Goal: Task Accomplishment & Management: Manage account settings

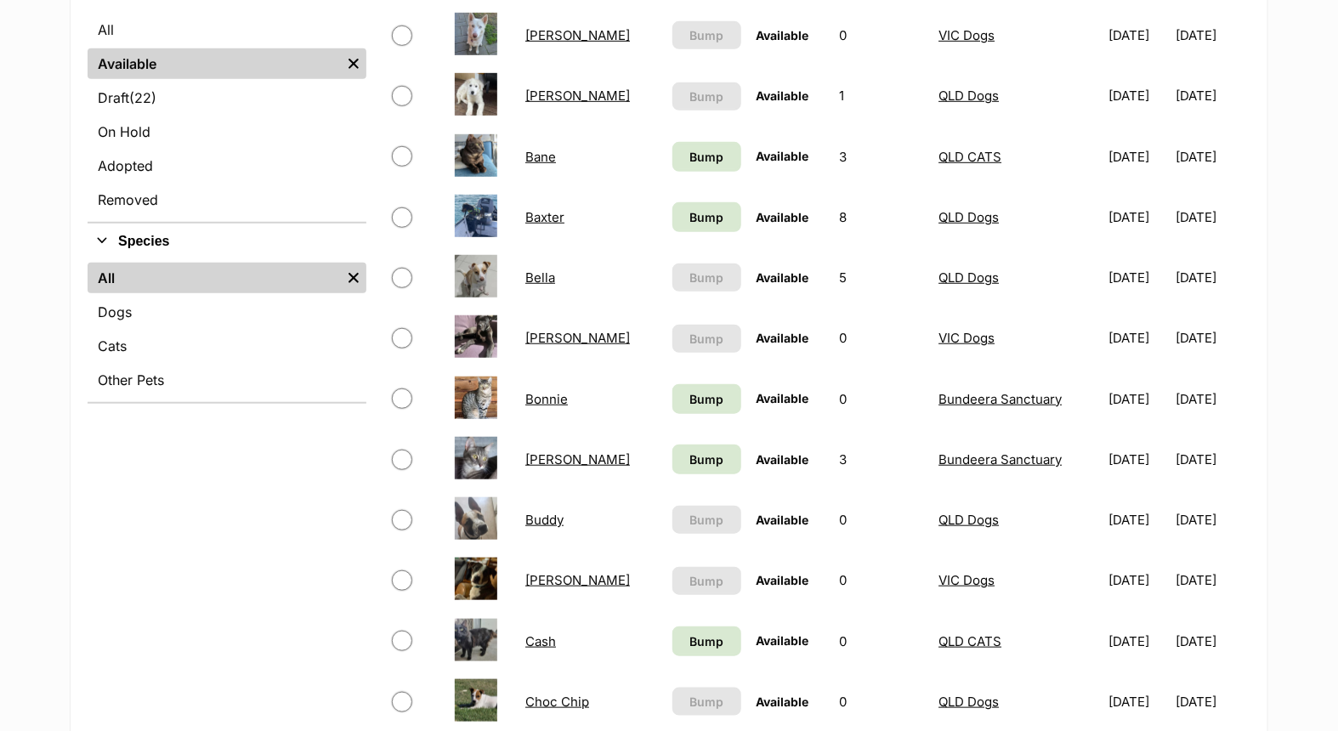
scroll to position [566, 0]
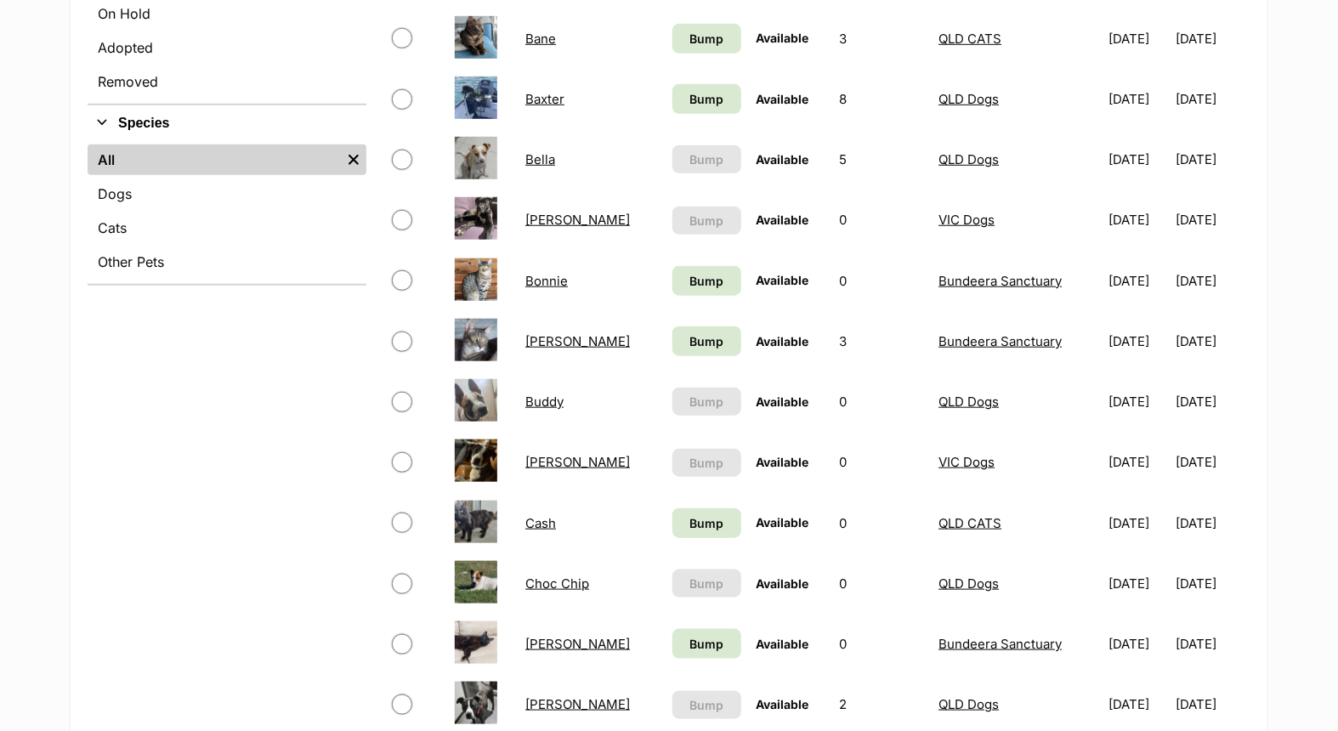
click at [523, 456] on td "[PERSON_NAME]" at bounding box center [590, 462] width 145 height 59
click at [534, 455] on link "[PERSON_NAME]" at bounding box center [577, 462] width 105 height 16
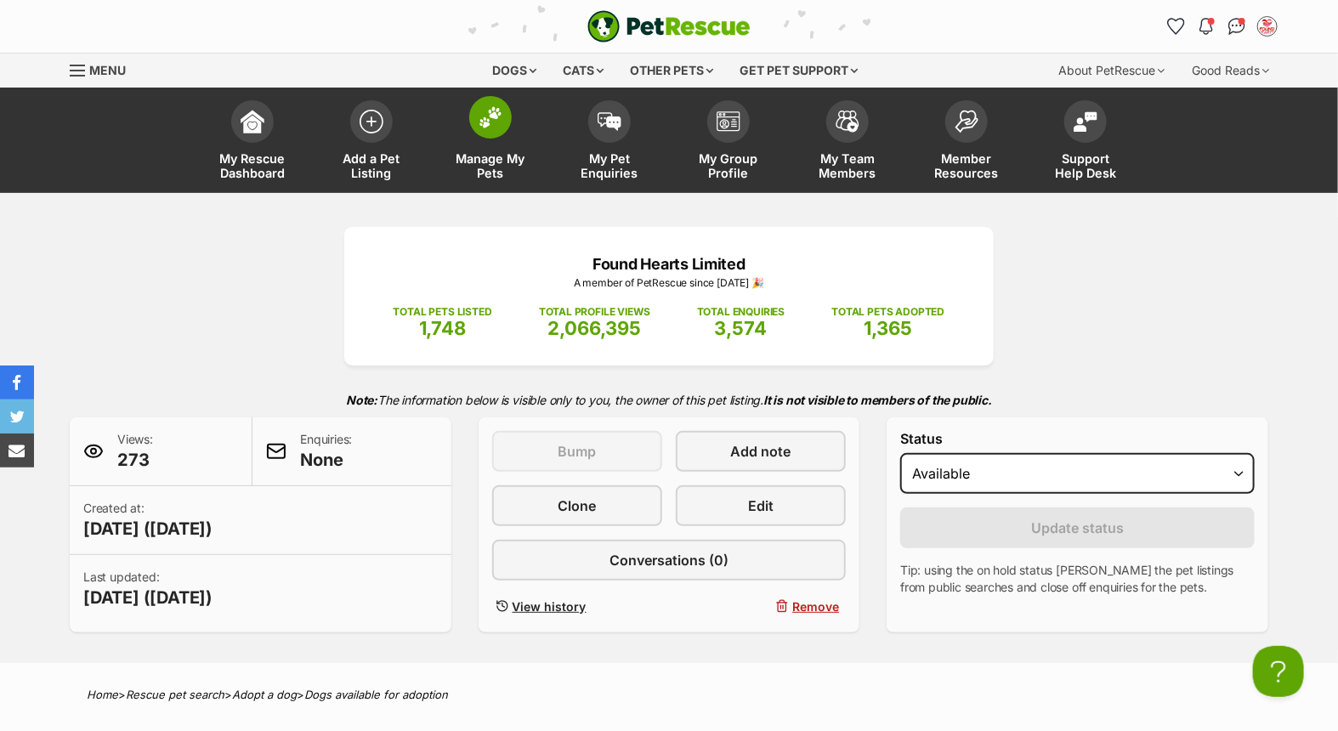
click at [495, 139] on link "Manage My Pets" at bounding box center [490, 142] width 119 height 101
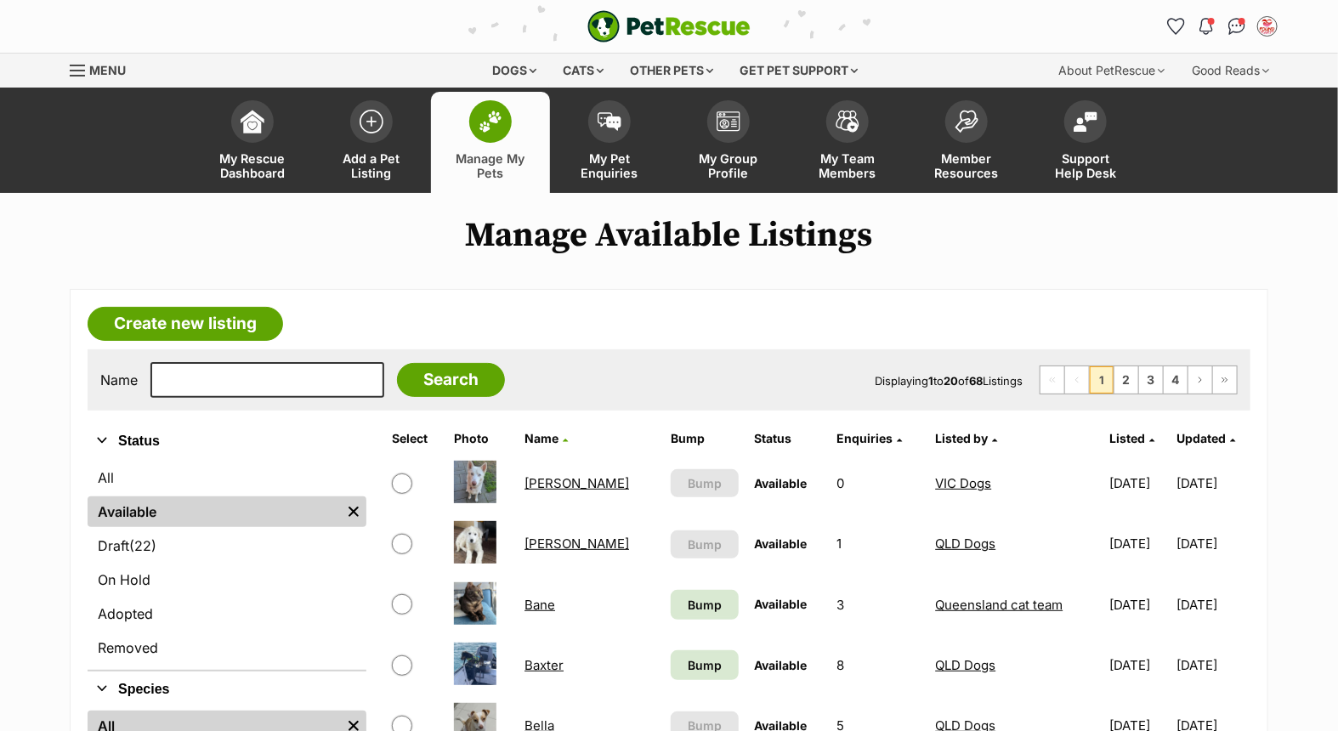
click at [353, 382] on div "Name Search" at bounding box center [302, 380] width 405 height 36
click at [280, 382] on input "text" at bounding box center [267, 380] width 234 height 36
type input "jeff"
click at [397, 363] on input "Search" at bounding box center [451, 380] width 108 height 34
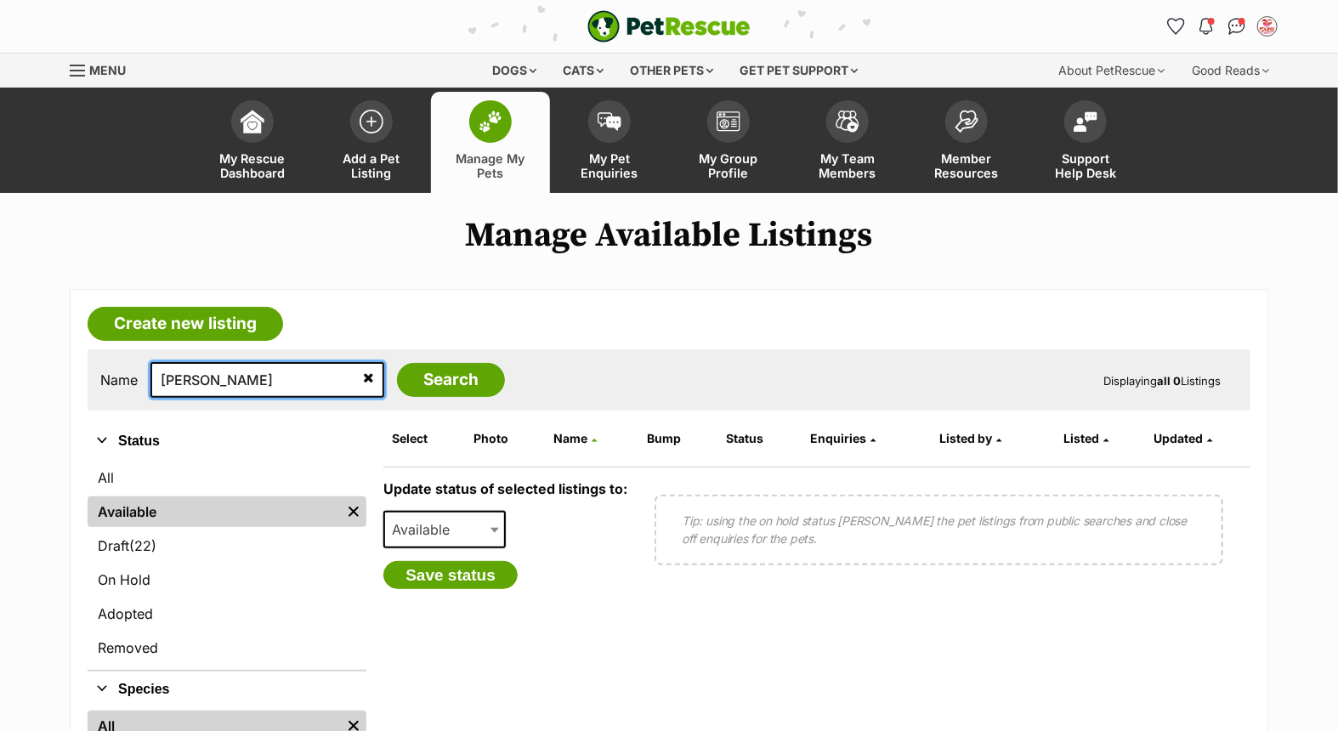
click at [232, 377] on input "jeff" at bounding box center [267, 380] width 234 height 36
type input "jeffre"
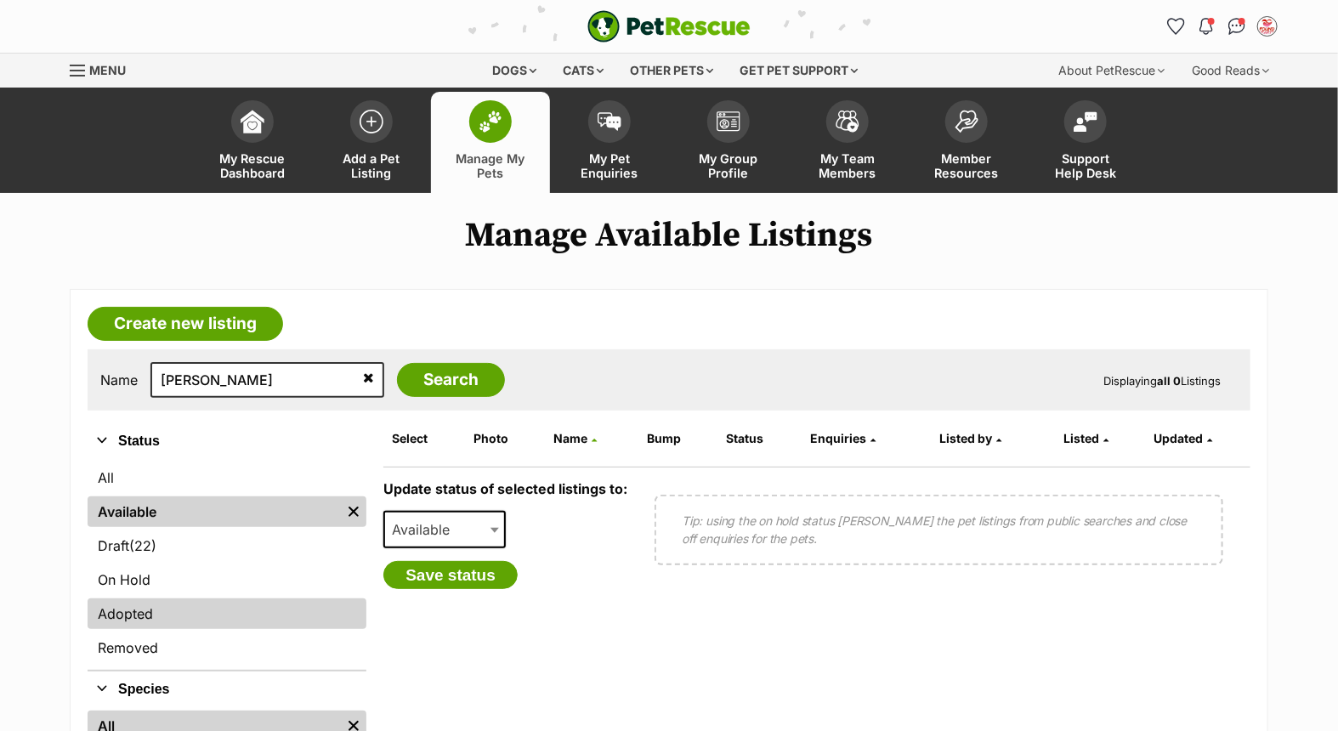
click at [198, 608] on link "Adopted" at bounding box center [227, 613] width 279 height 31
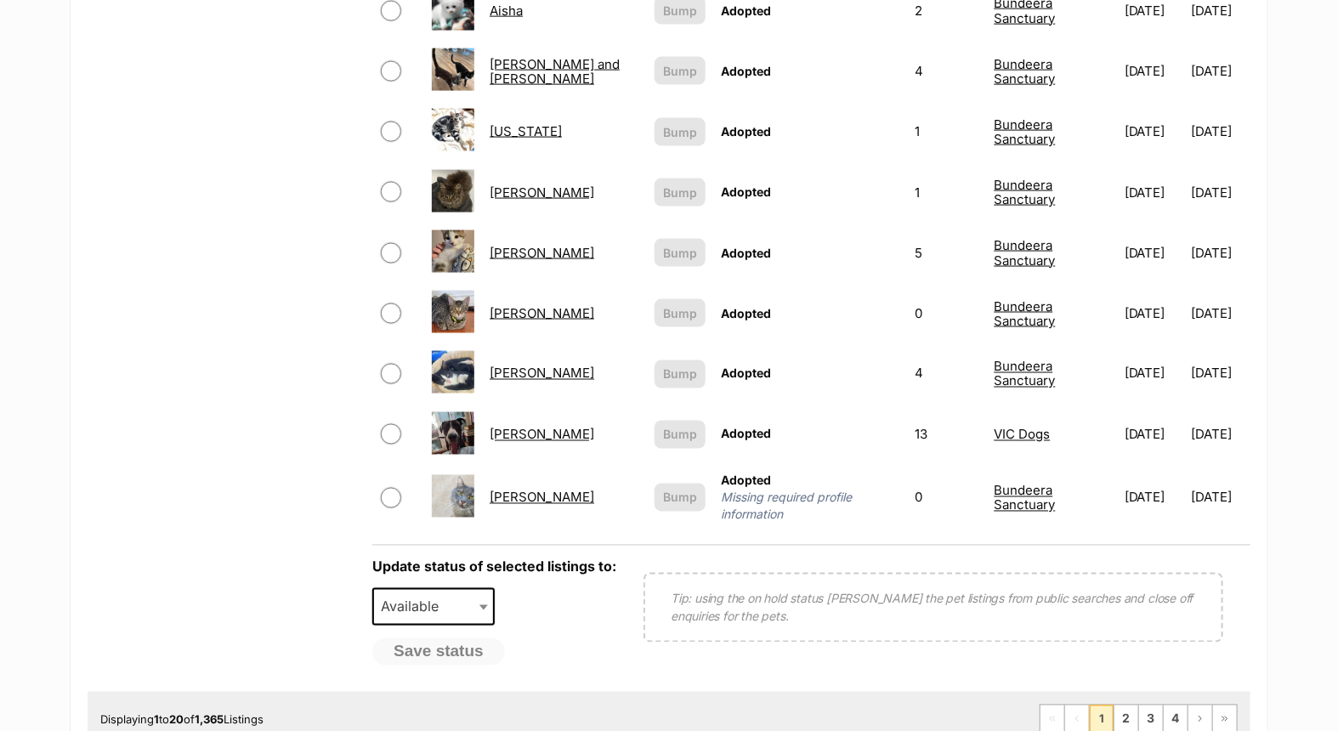
scroll to position [1416, 0]
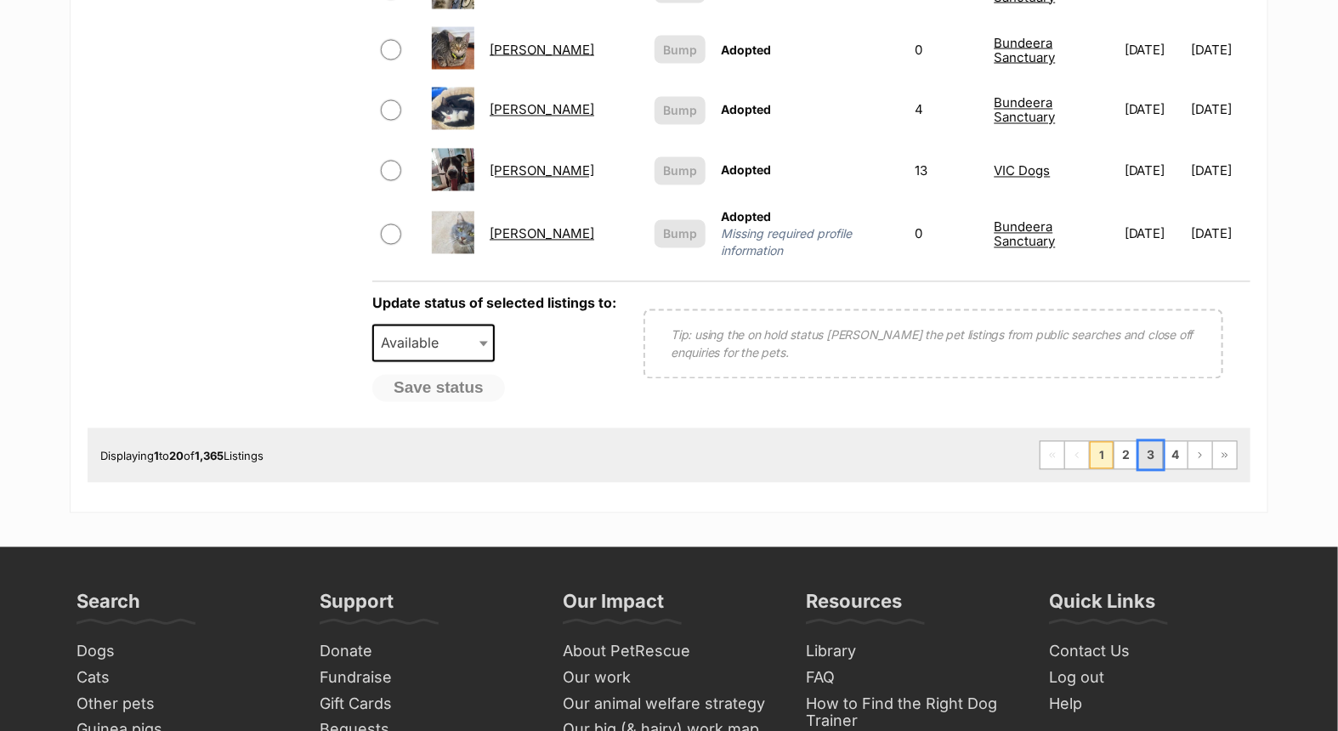
click at [1151, 442] on link "3" at bounding box center [1151, 455] width 24 height 27
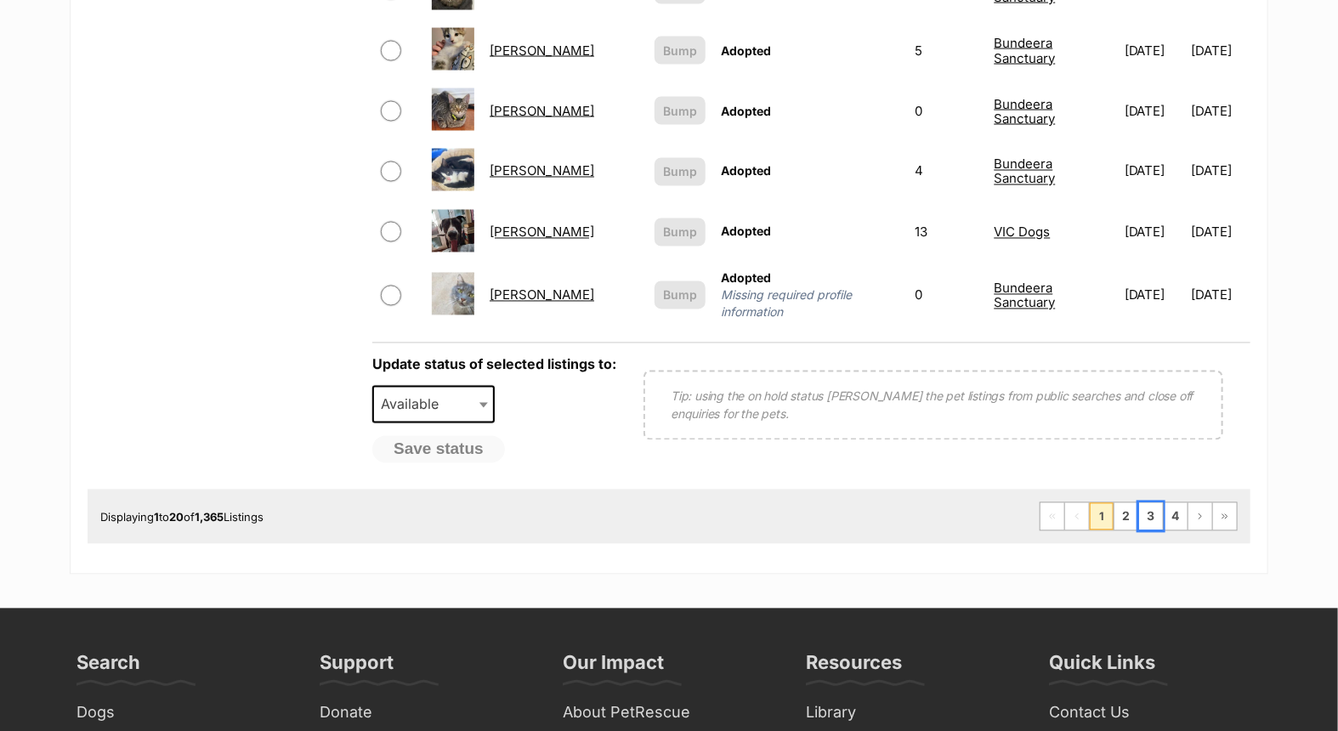
scroll to position [1322, 0]
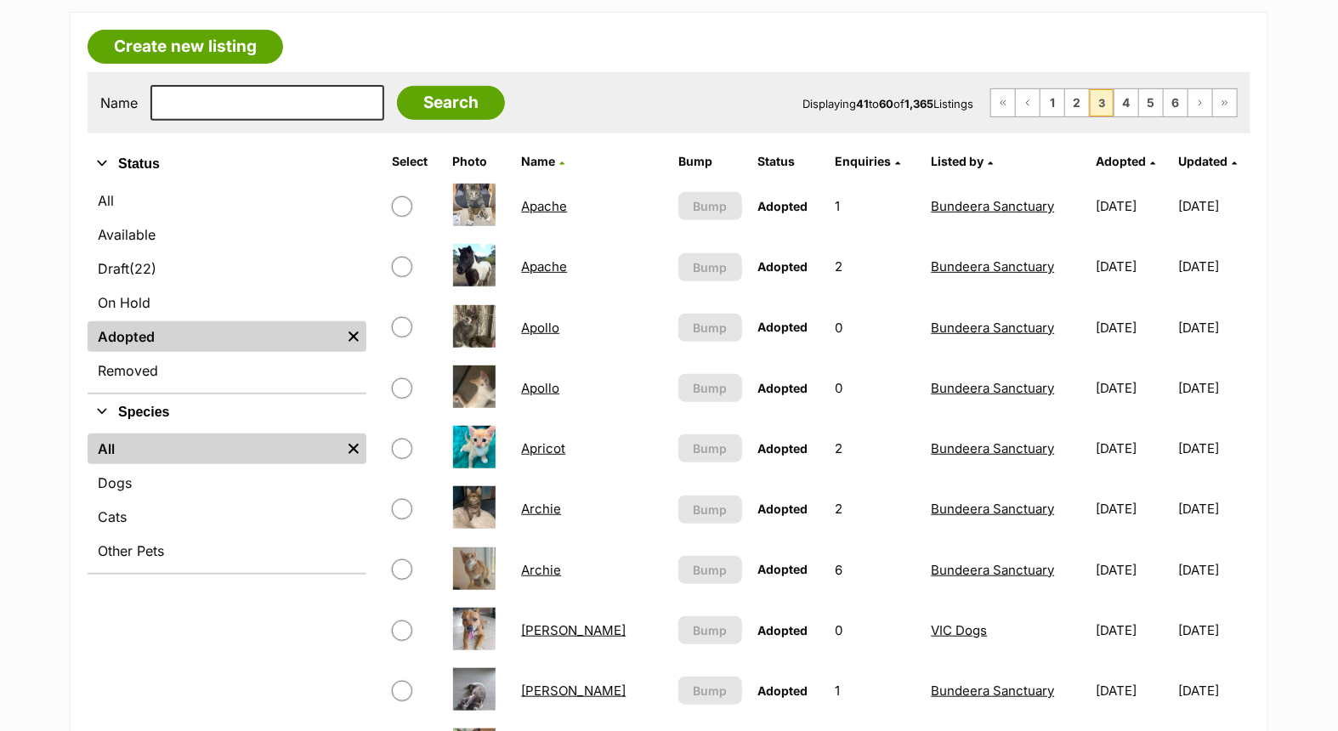
scroll to position [94, 0]
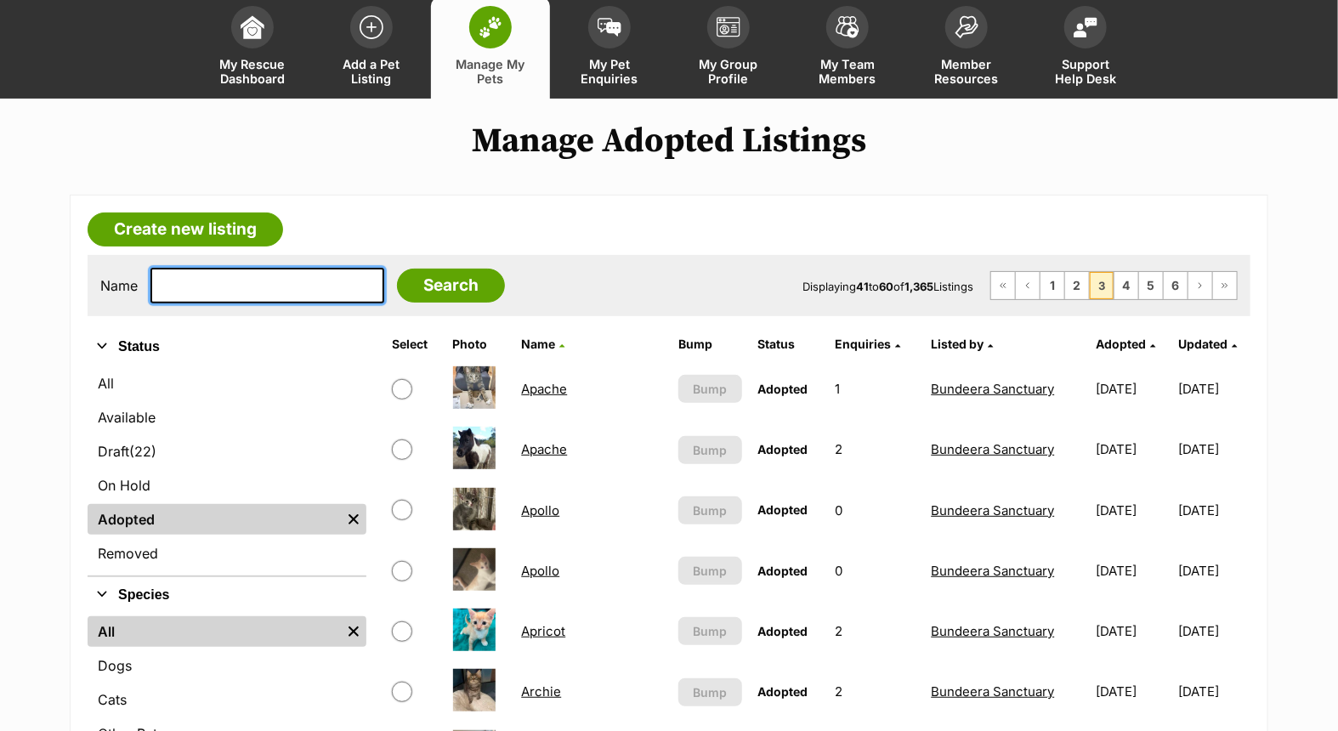
click at [275, 285] on input "text" at bounding box center [267, 286] width 234 height 36
type input "jeff"
click at [397, 269] on input "Search" at bounding box center [451, 286] width 108 height 34
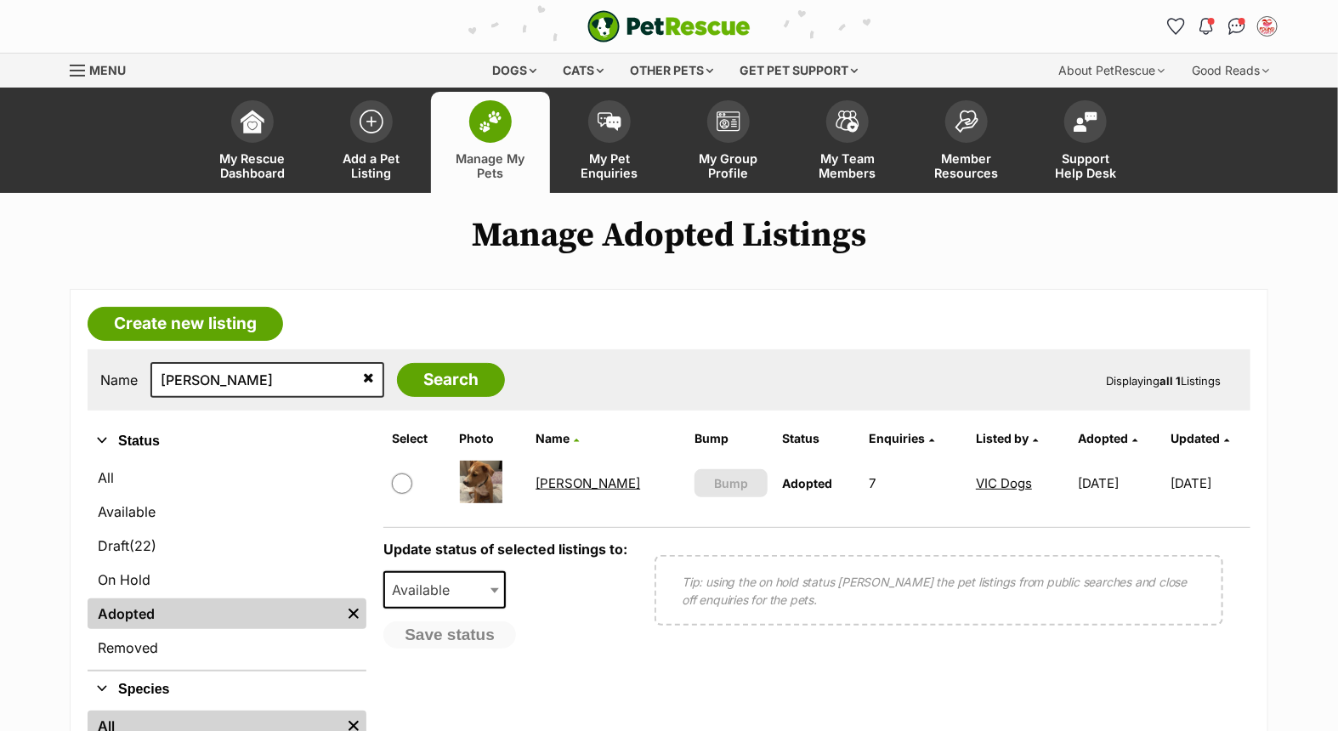
click at [553, 478] on link "Jeff" at bounding box center [587, 483] width 105 height 16
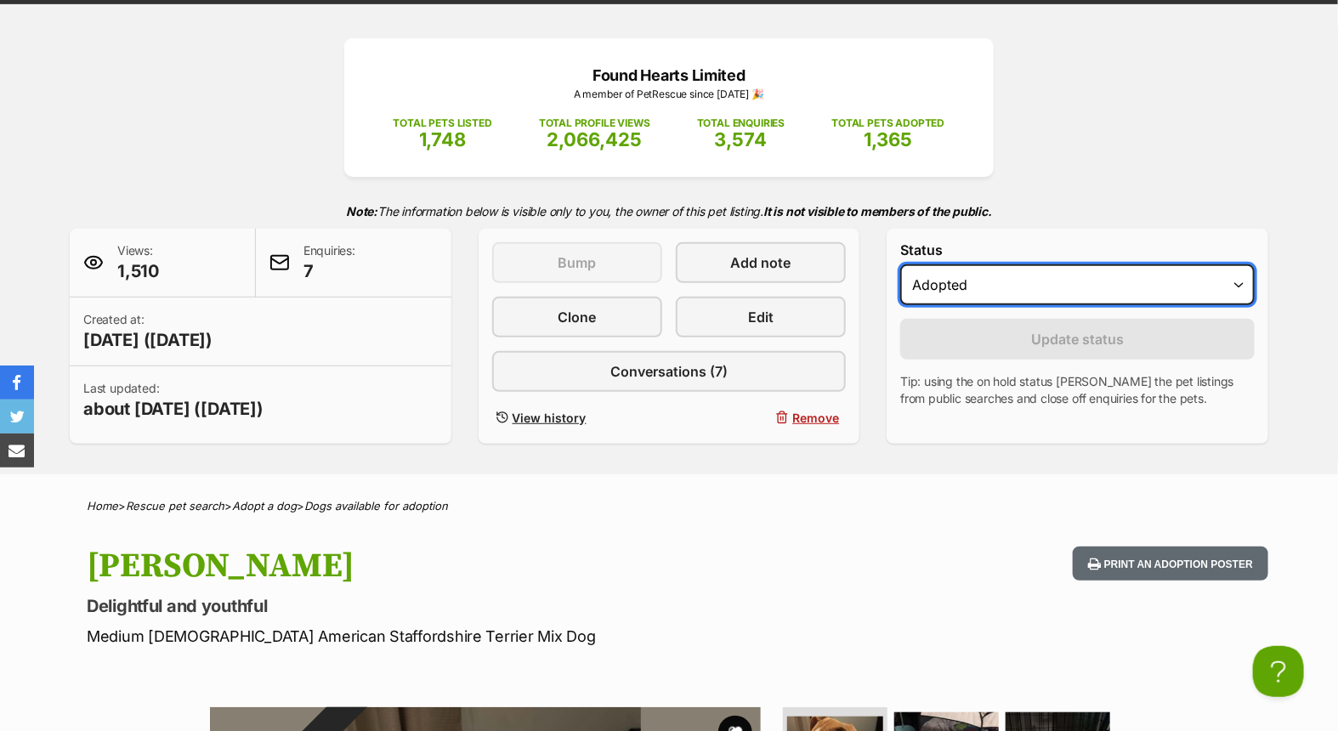
click at [1060, 292] on select "Draft - not available as listing has enquires Available On hold Adopted" at bounding box center [1077, 284] width 354 height 41
select select "active"
click at [900, 265] on select "Draft - not available as listing has enquires Available On hold Adopted" at bounding box center [1077, 284] width 354 height 41
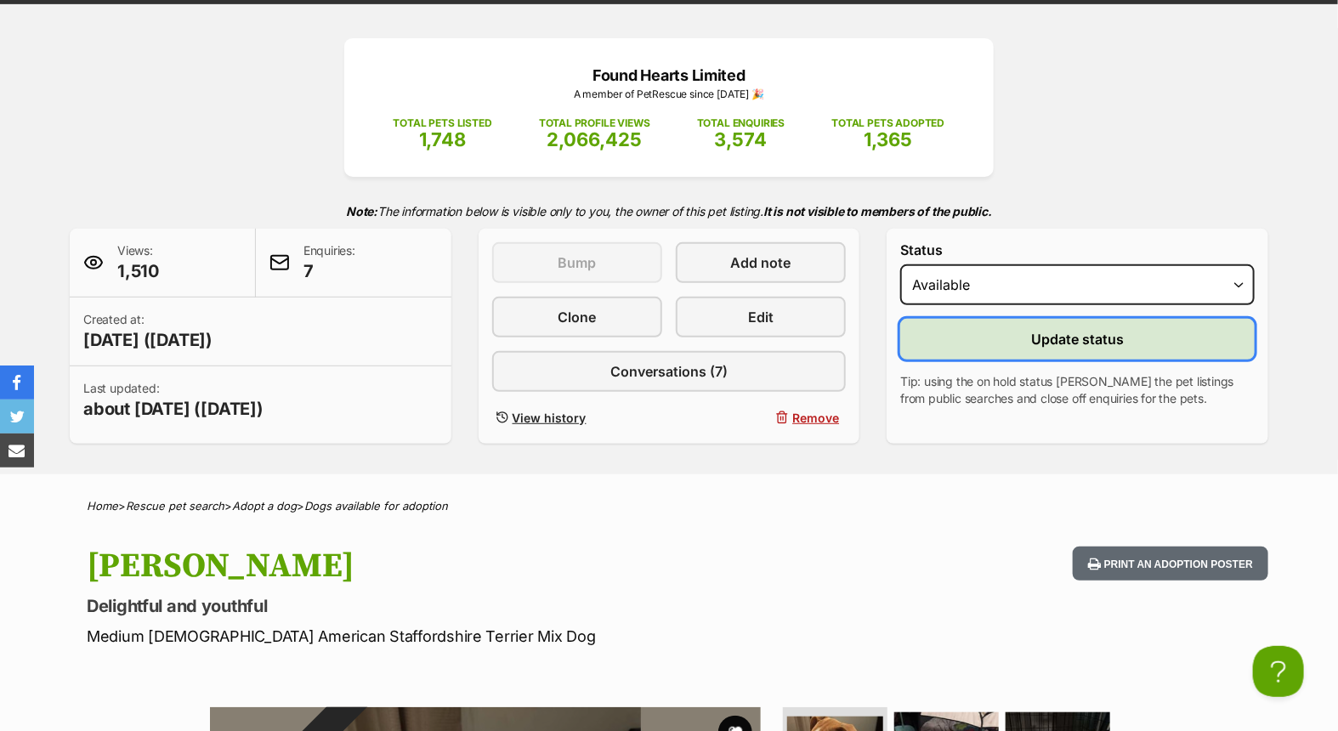
click at [1055, 337] on span "Update status" at bounding box center [1077, 339] width 93 height 20
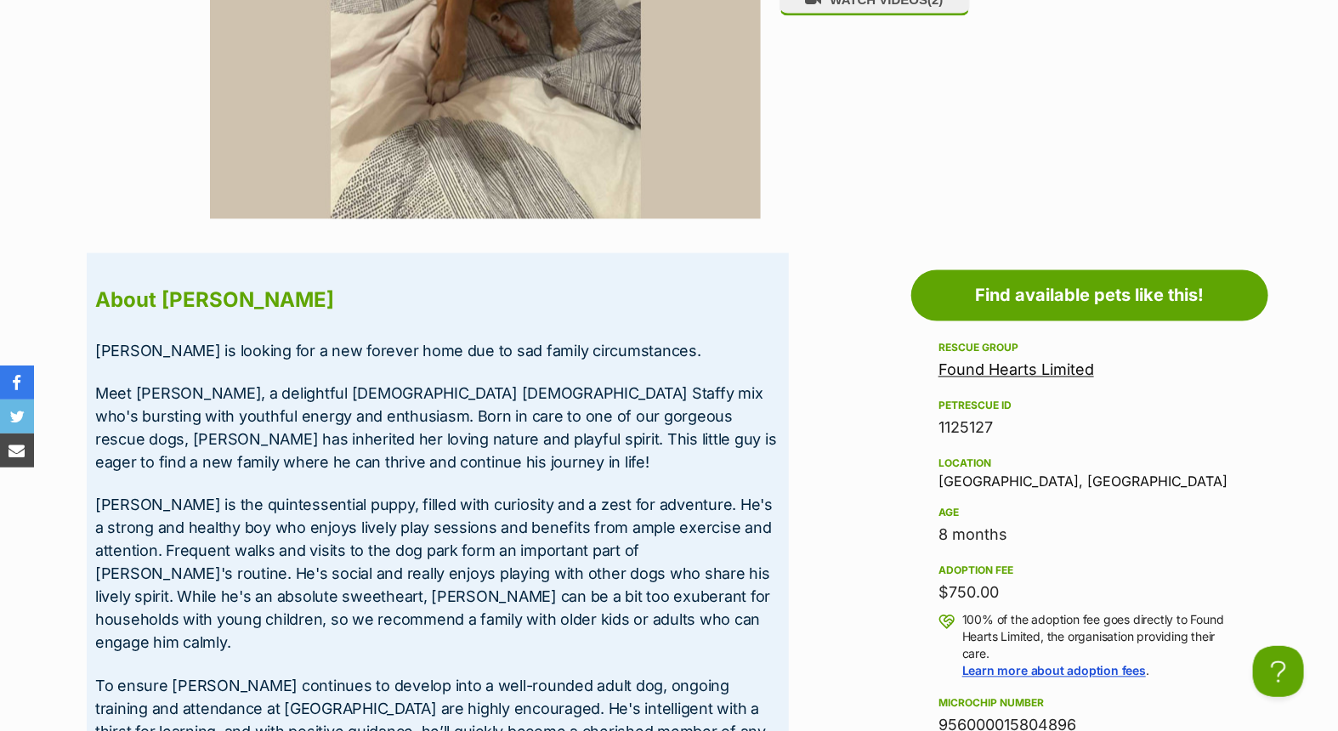
click at [1181, 531] on div "8 months" at bounding box center [1089, 536] width 303 height 24
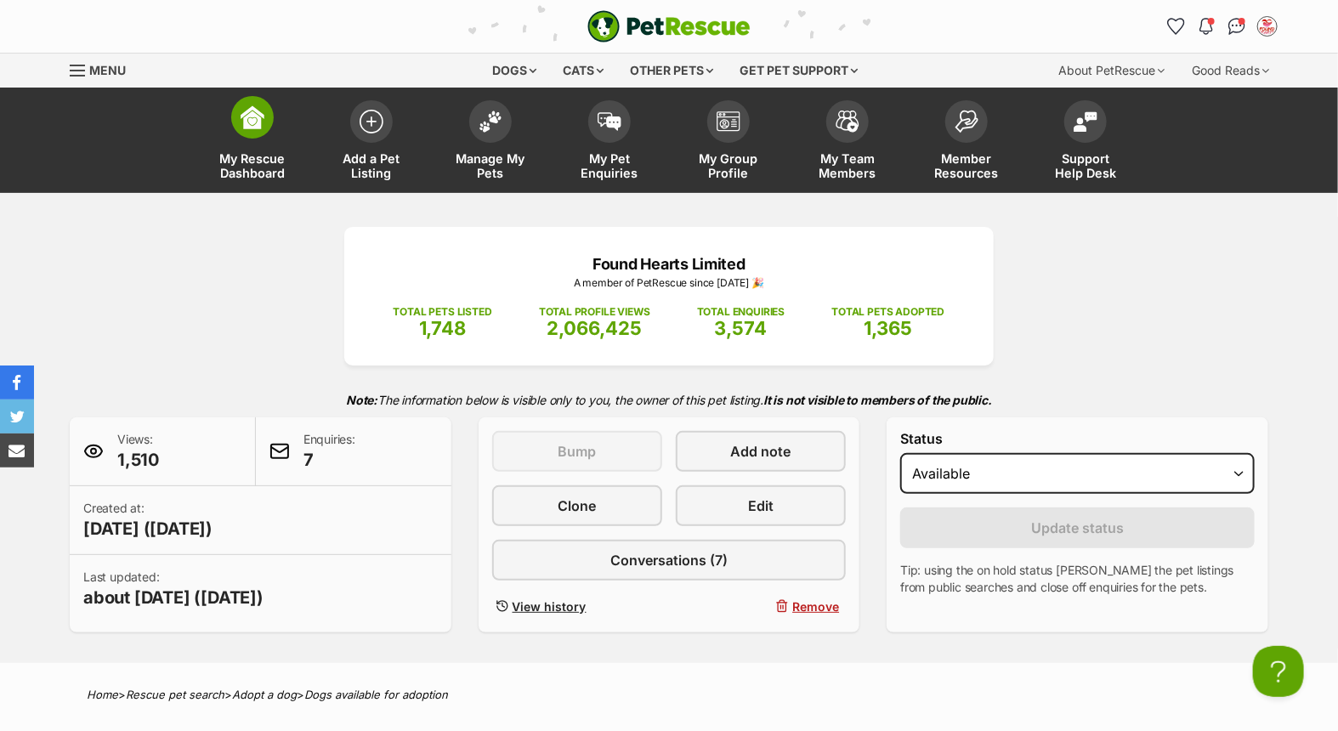
click at [302, 149] on link "My Rescue Dashboard" at bounding box center [252, 142] width 119 height 101
